Goal: Task Accomplishment & Management: Use online tool/utility

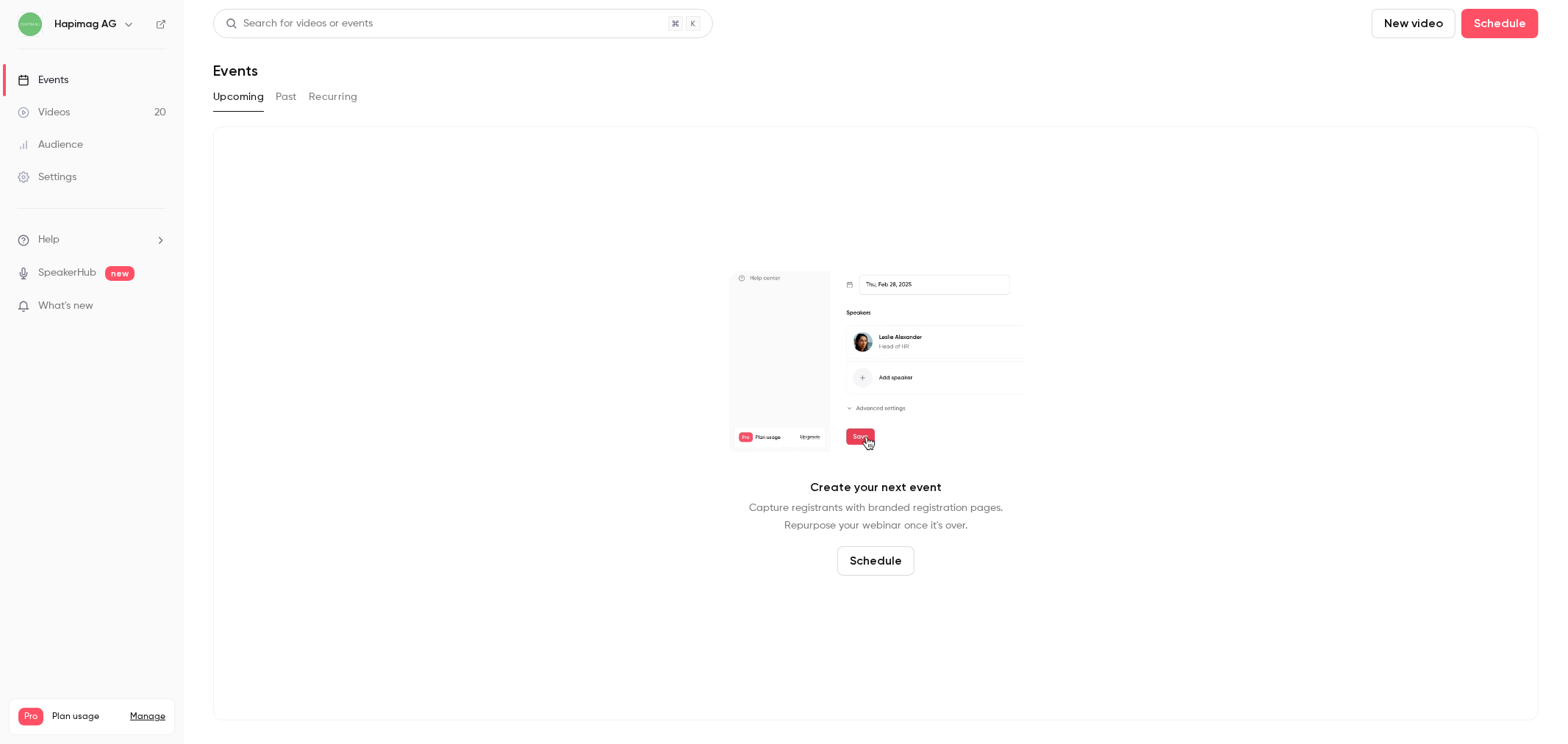
click at [275, 92] on button "Past" at bounding box center [286, 97] width 21 height 24
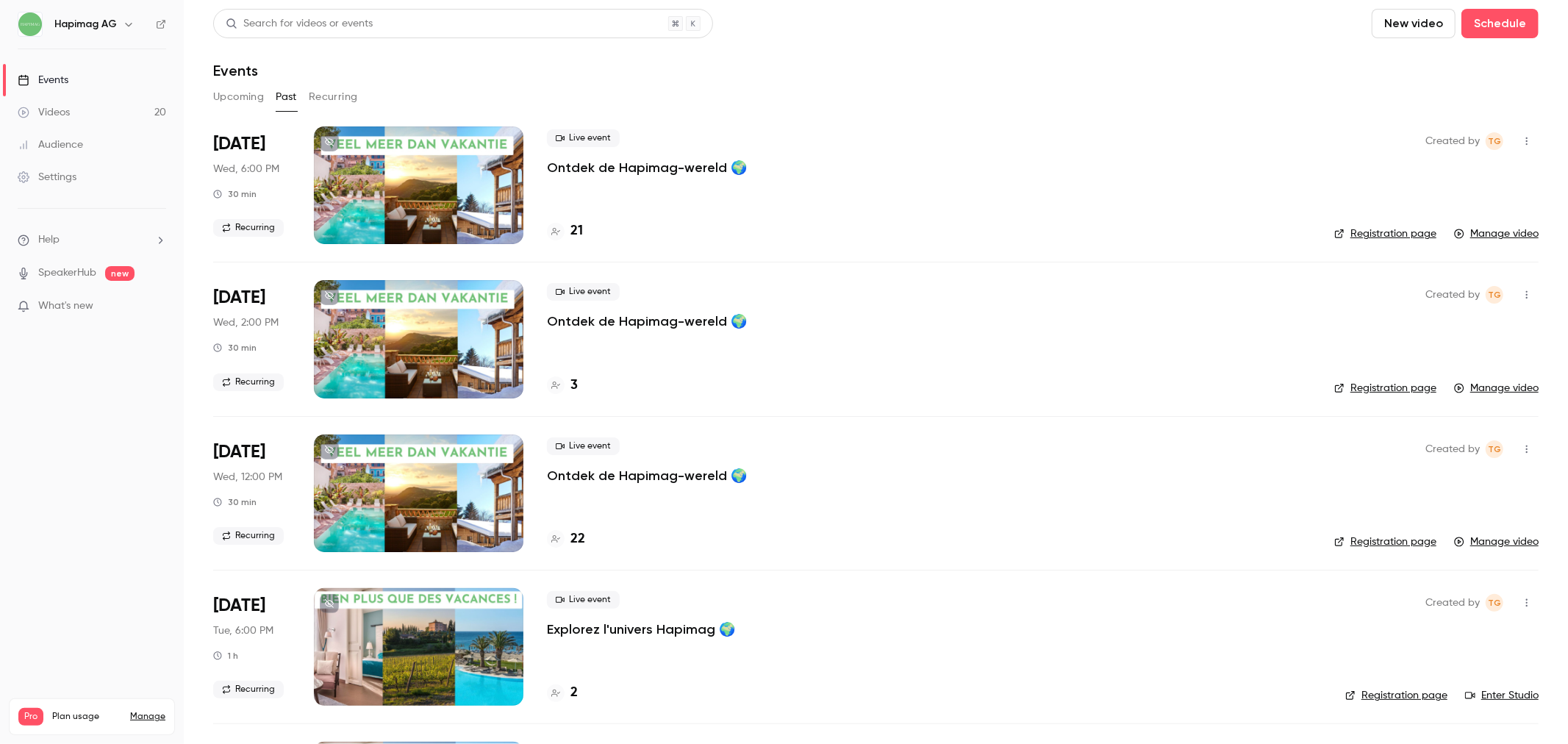
click at [618, 162] on p "Ontdek de Hapimag-wereld 🌍" at bounding box center [647, 167] width 200 height 18
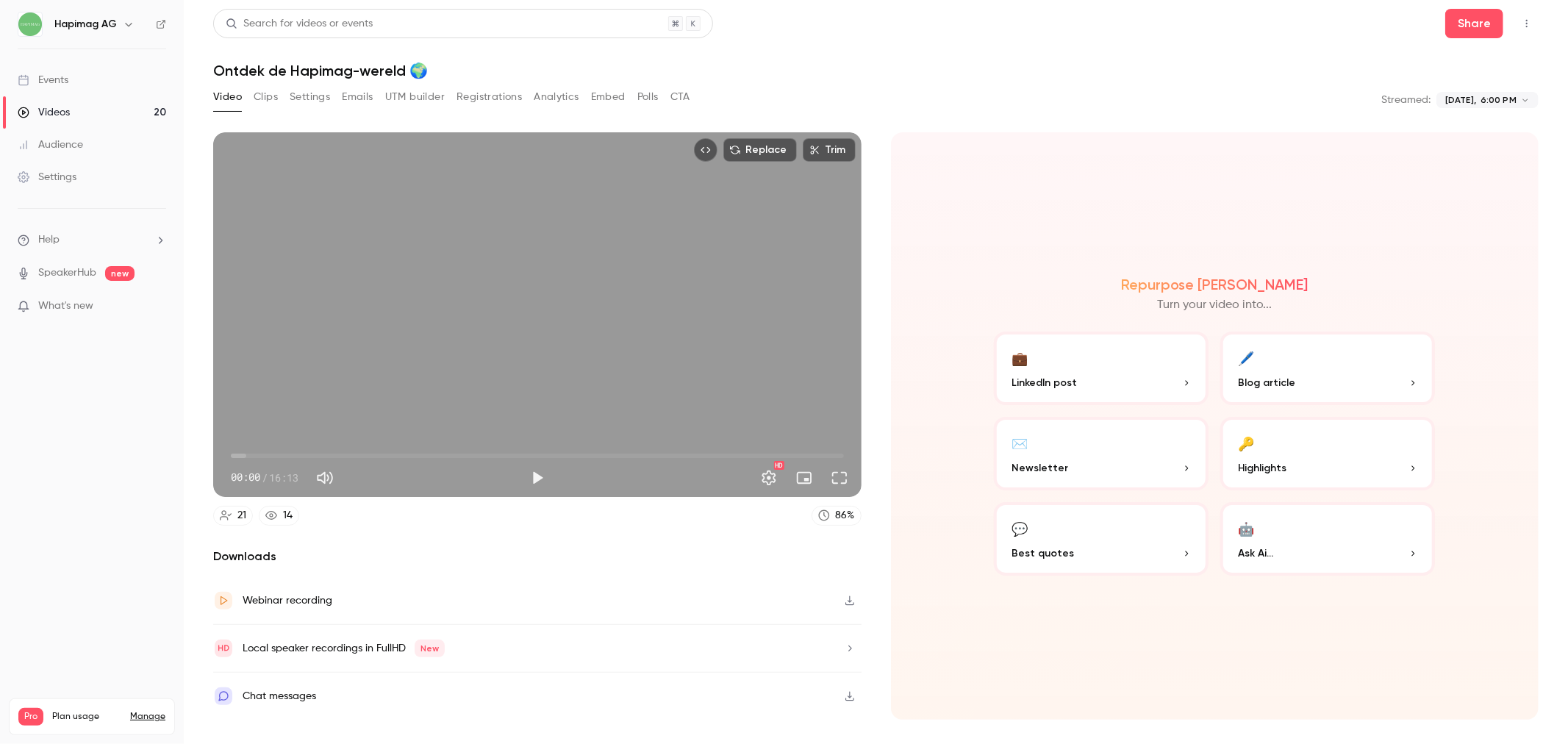
click at [563, 92] on button "Analytics" at bounding box center [557, 97] width 46 height 24
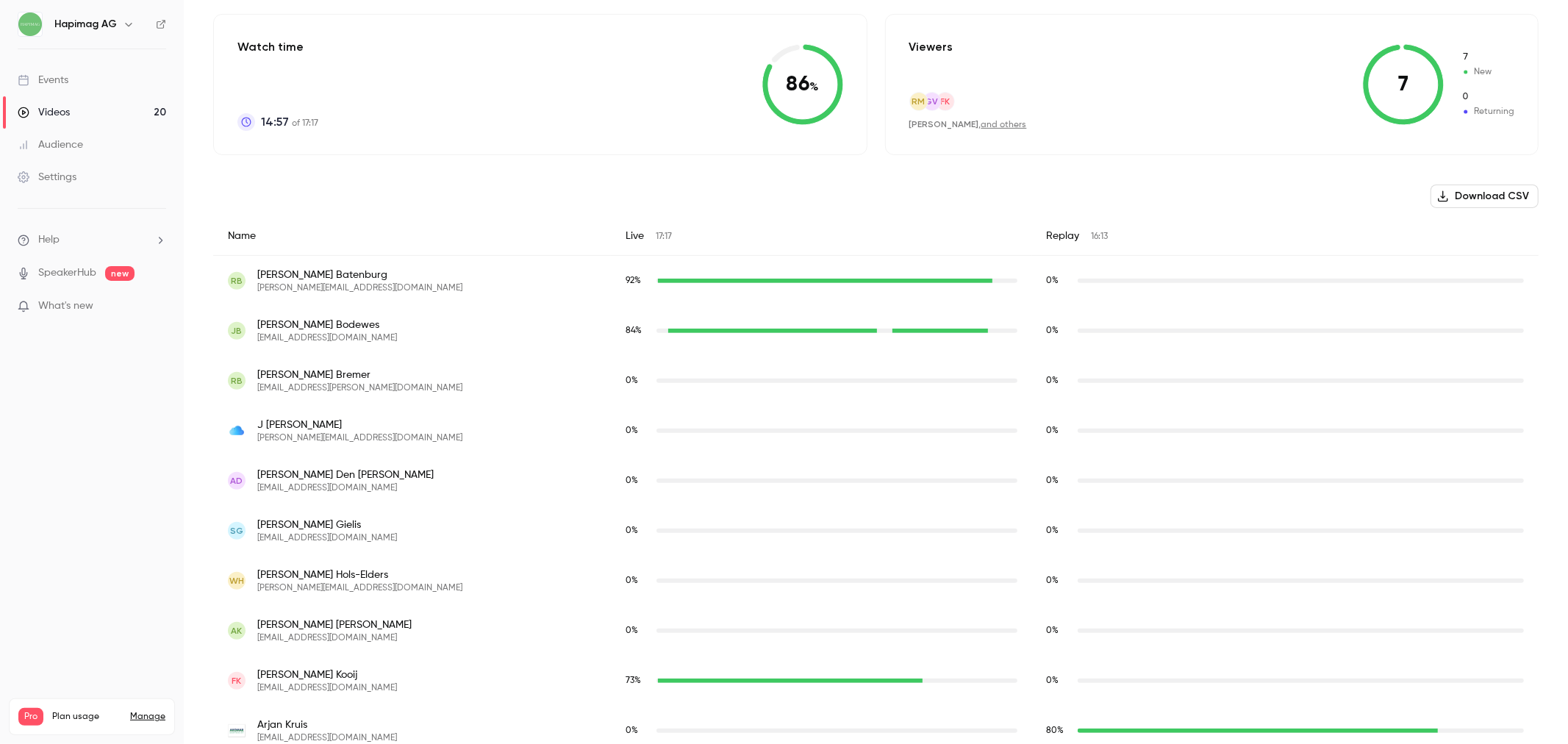
scroll to position [258, 0]
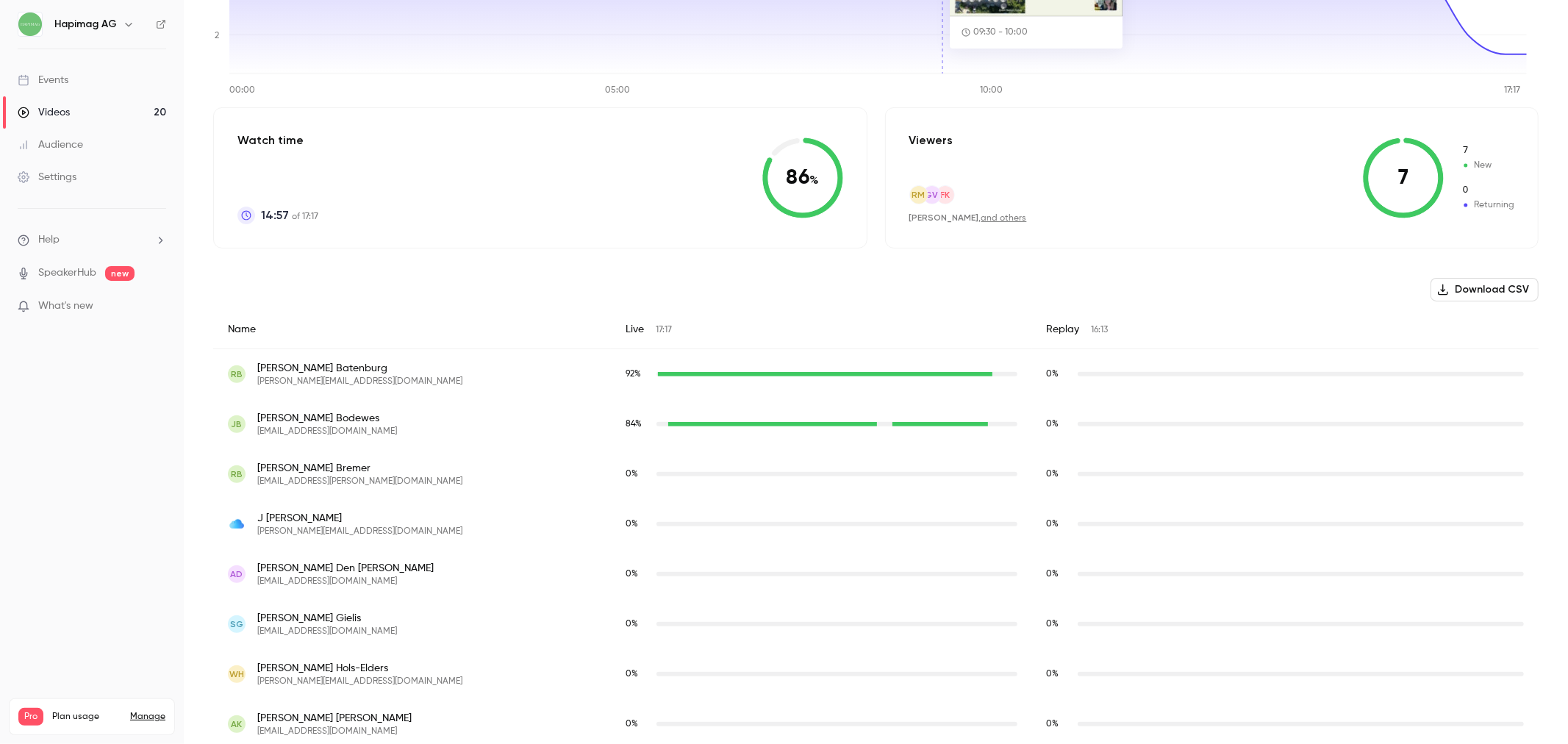
click at [1492, 284] on button "Download CSV" at bounding box center [1484, 290] width 108 height 24
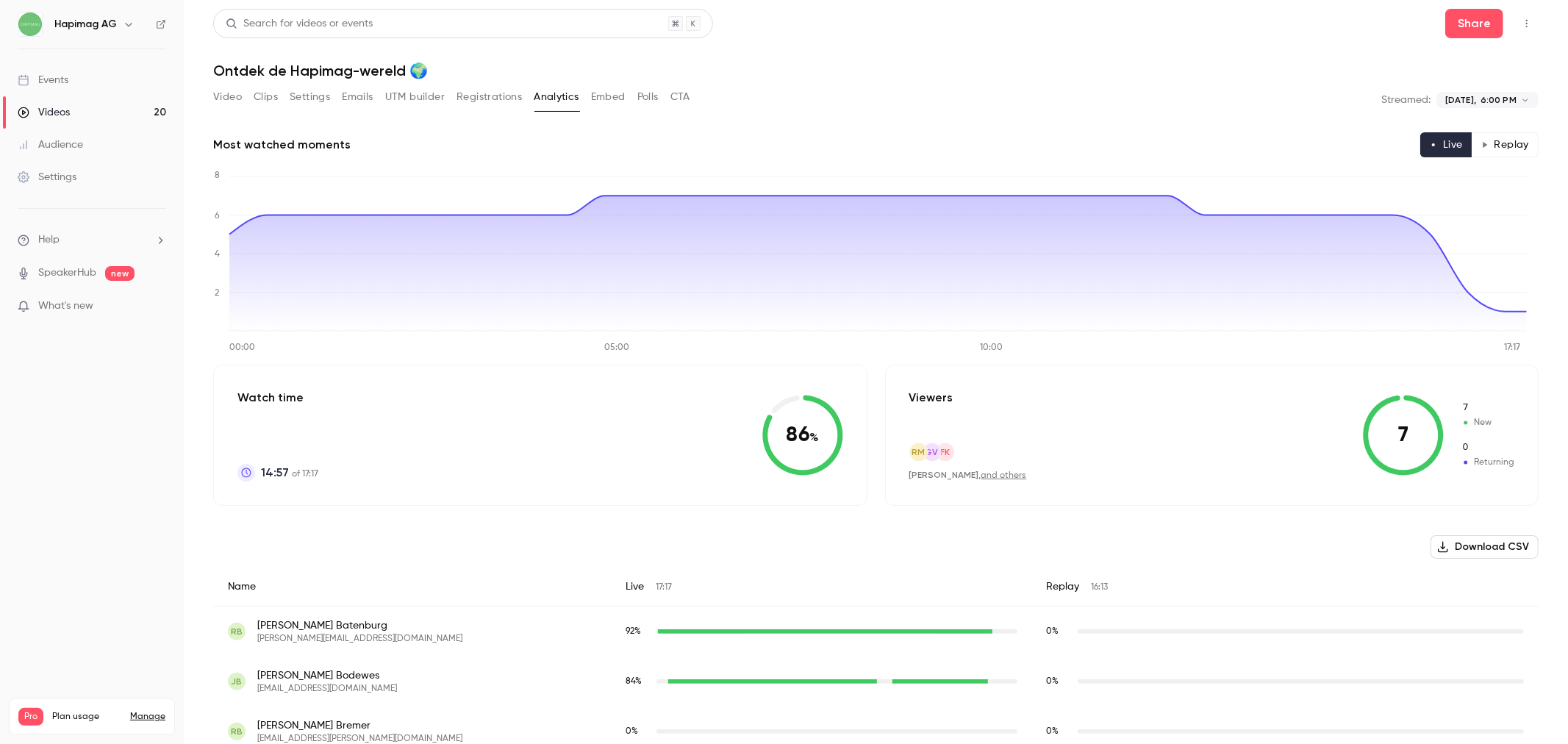
click at [78, 80] on link "Events" at bounding box center [92, 80] width 184 height 32
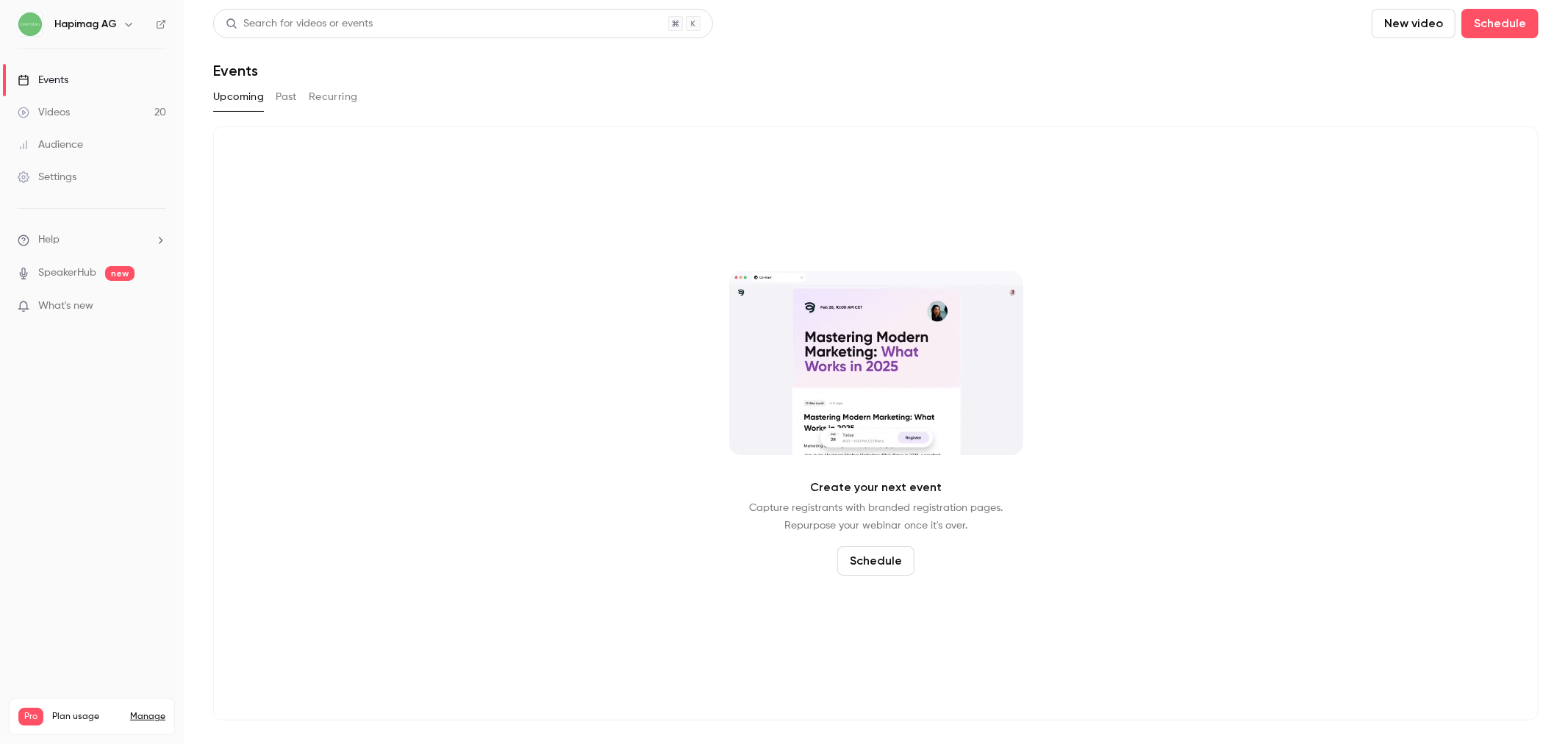
click at [283, 92] on button "Past" at bounding box center [286, 97] width 21 height 24
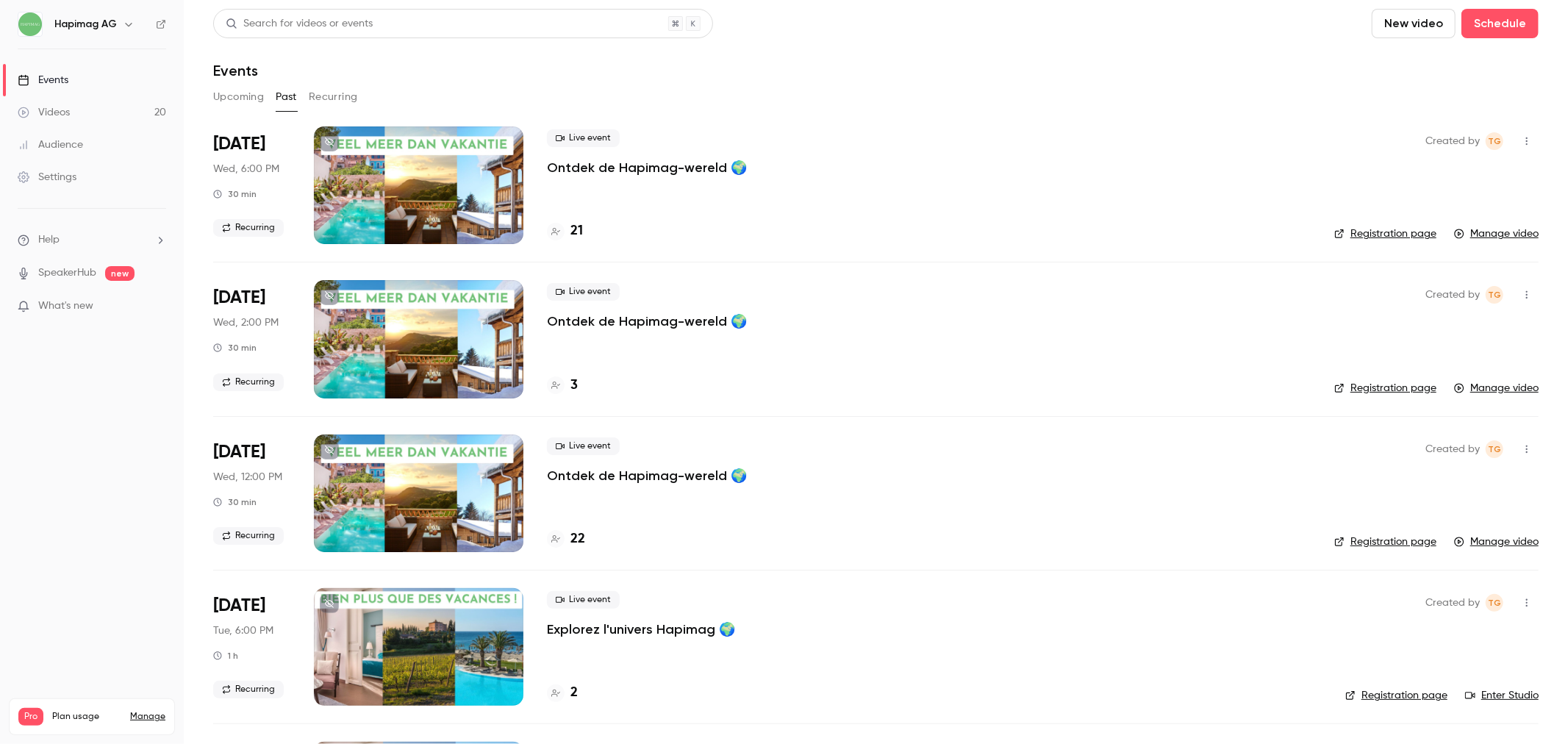
click at [640, 322] on p "Ontdek de Hapimag-wereld 🌍" at bounding box center [647, 321] width 200 height 18
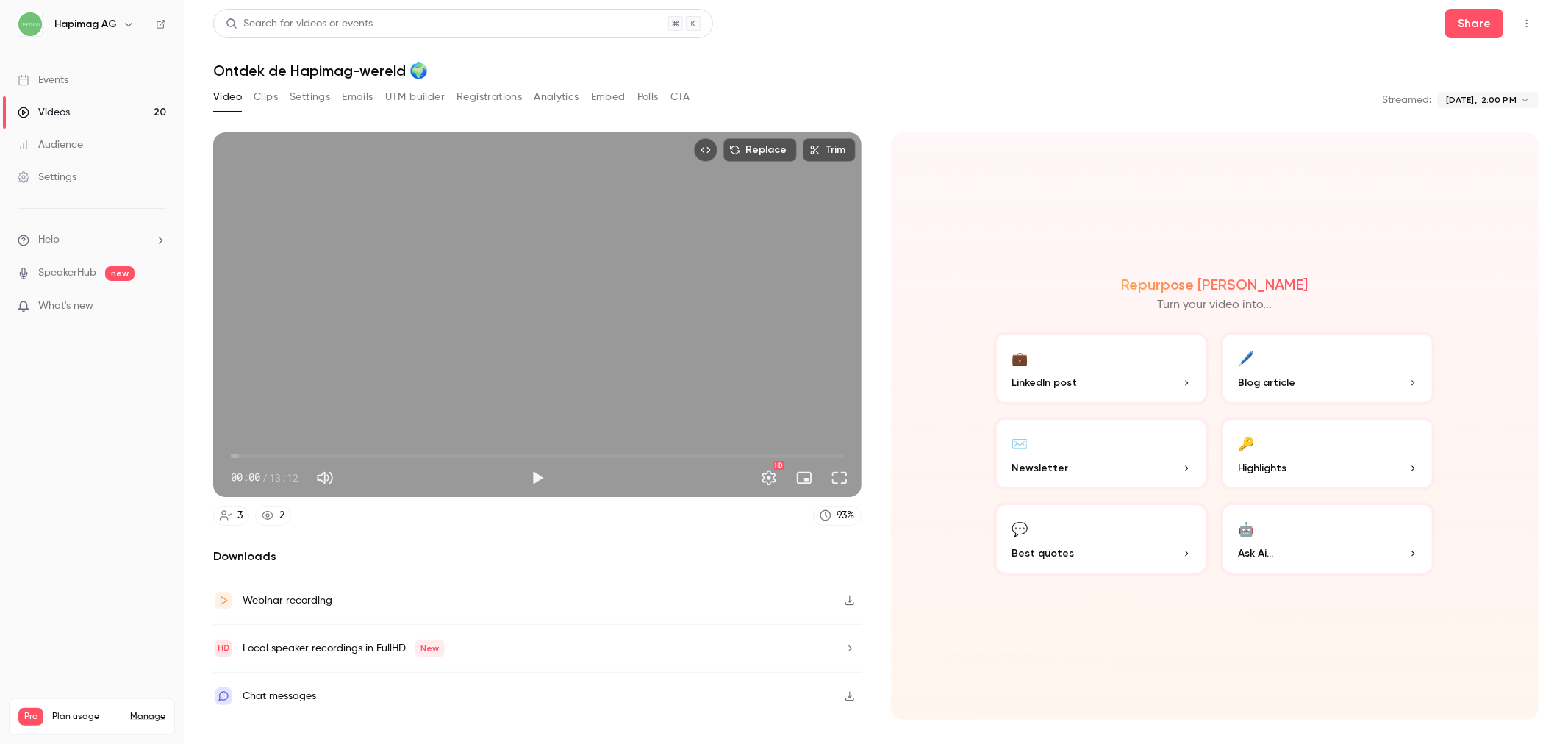
click at [542, 97] on button "Analytics" at bounding box center [557, 97] width 46 height 24
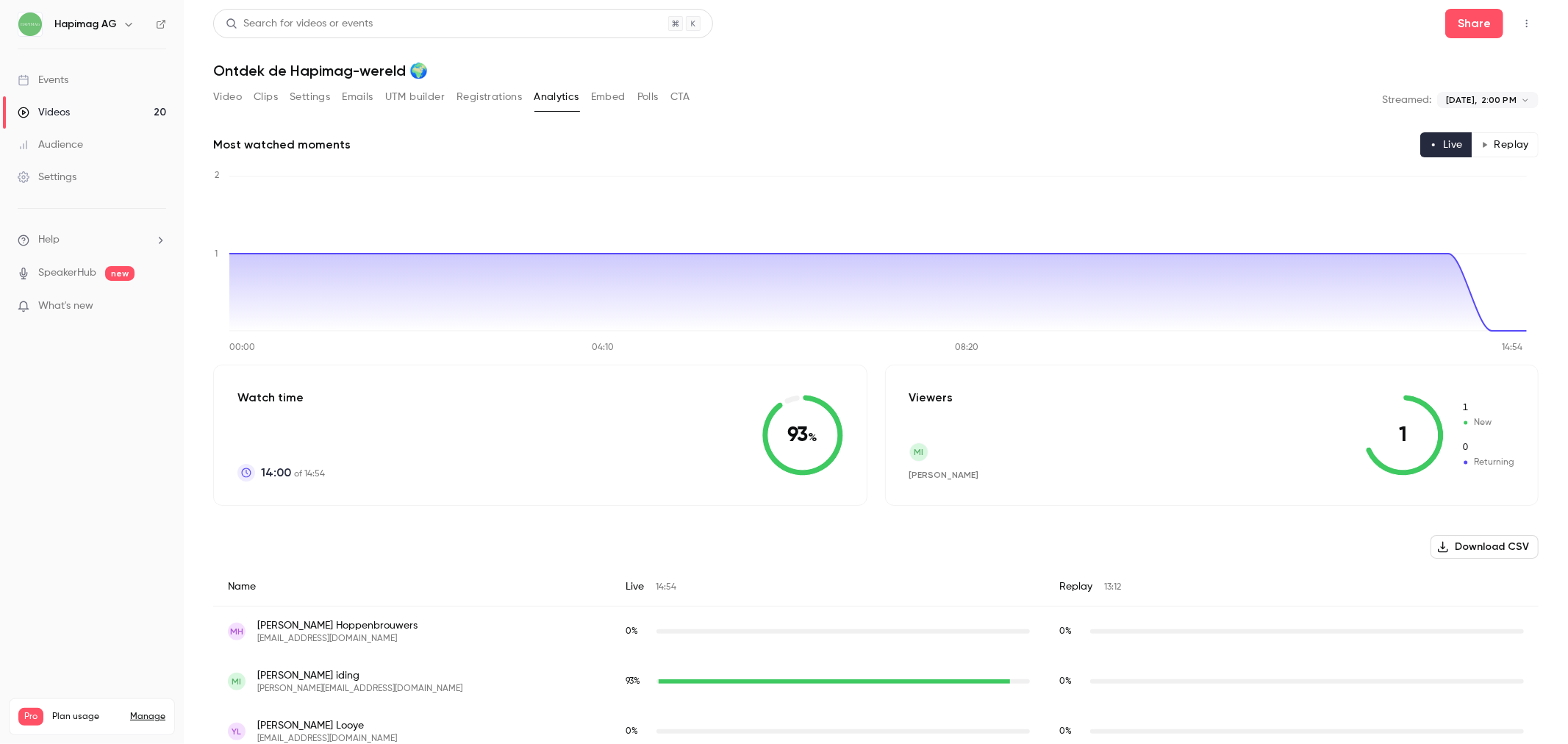
scroll to position [25, 0]
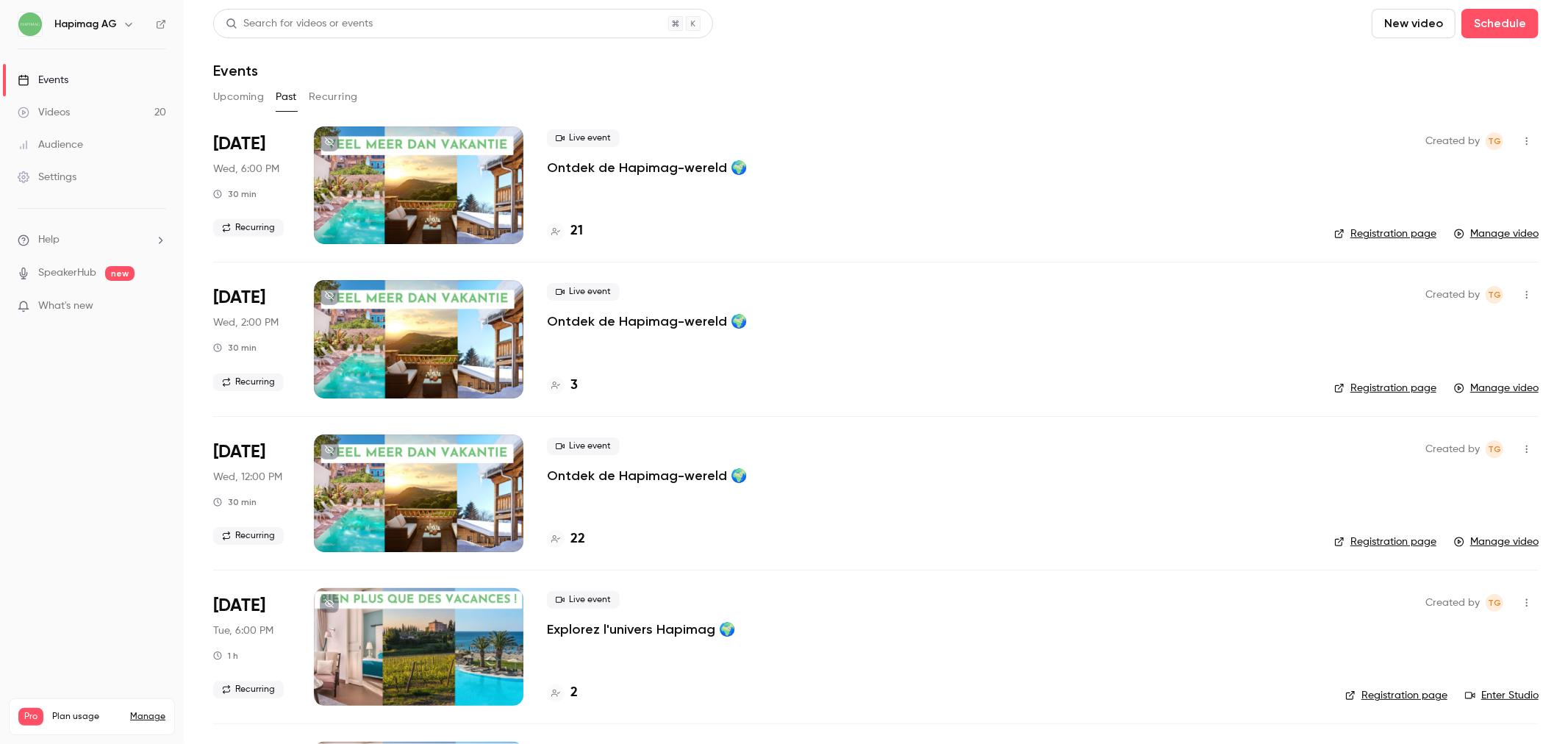
click at [674, 478] on p "Ontdek de Hapimag-wereld 🌍" at bounding box center [647, 475] width 200 height 18
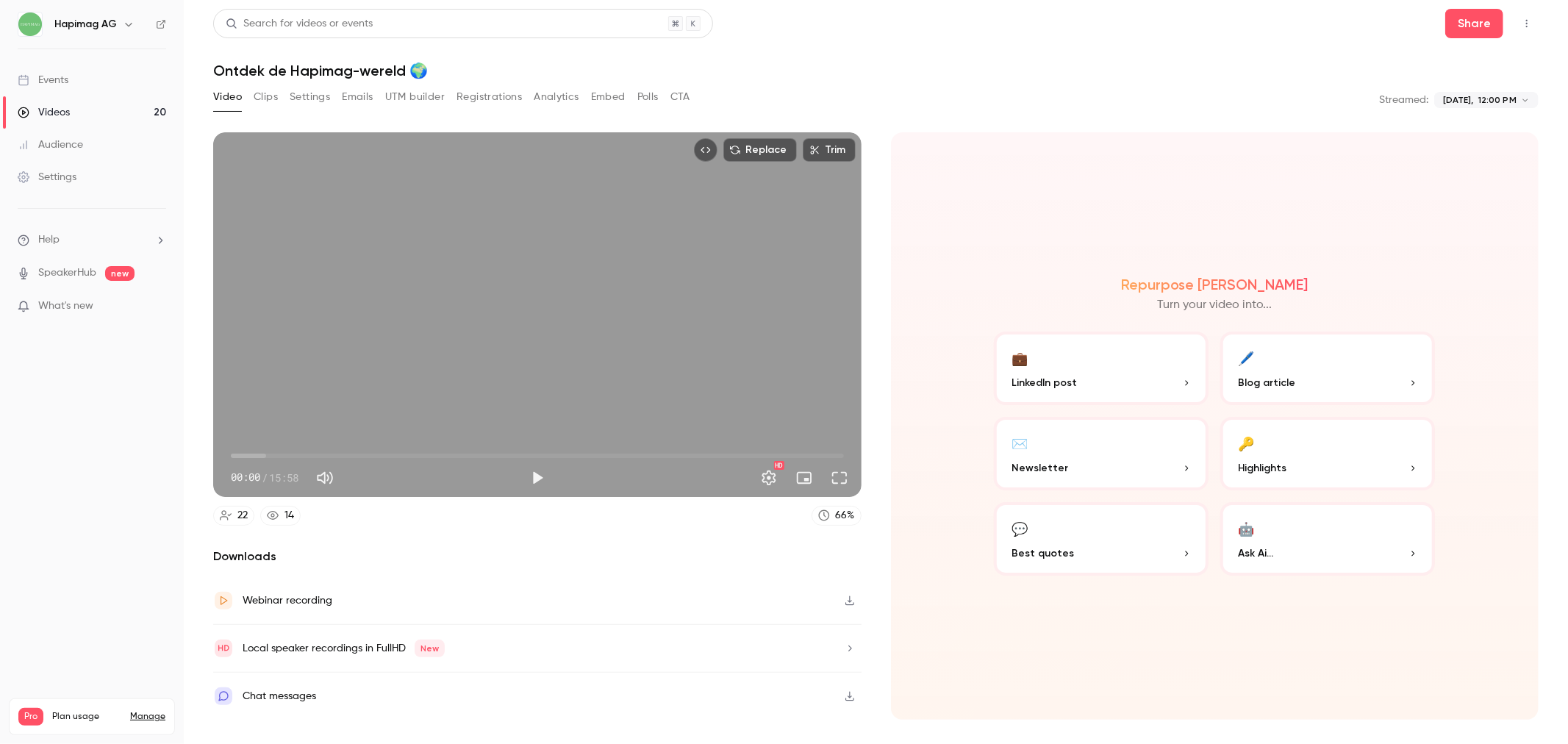
click at [550, 97] on button "Analytics" at bounding box center [557, 97] width 46 height 24
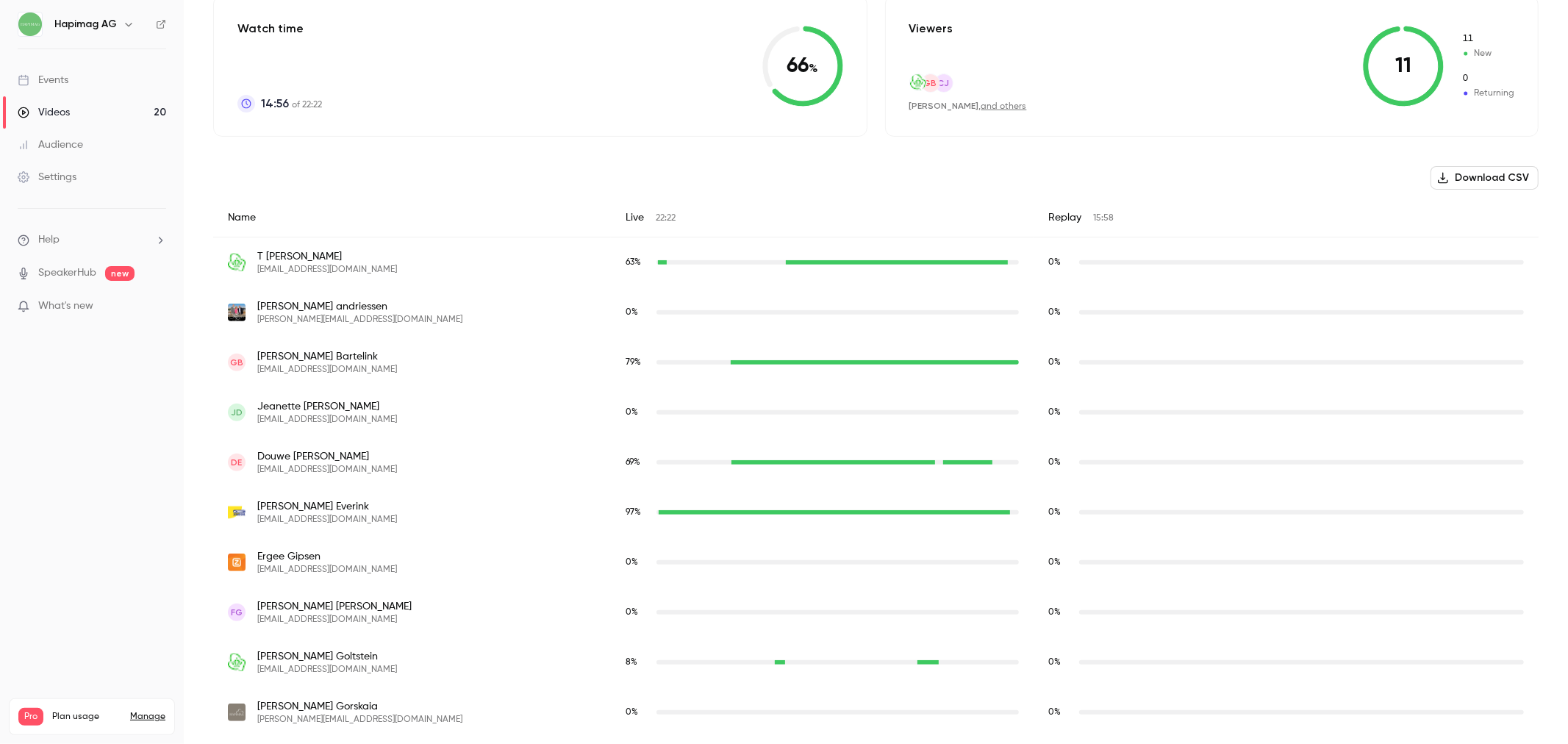
scroll to position [368, 0]
click at [1491, 177] on button "Download CSV" at bounding box center [1484, 179] width 108 height 24
